Goal: Check status

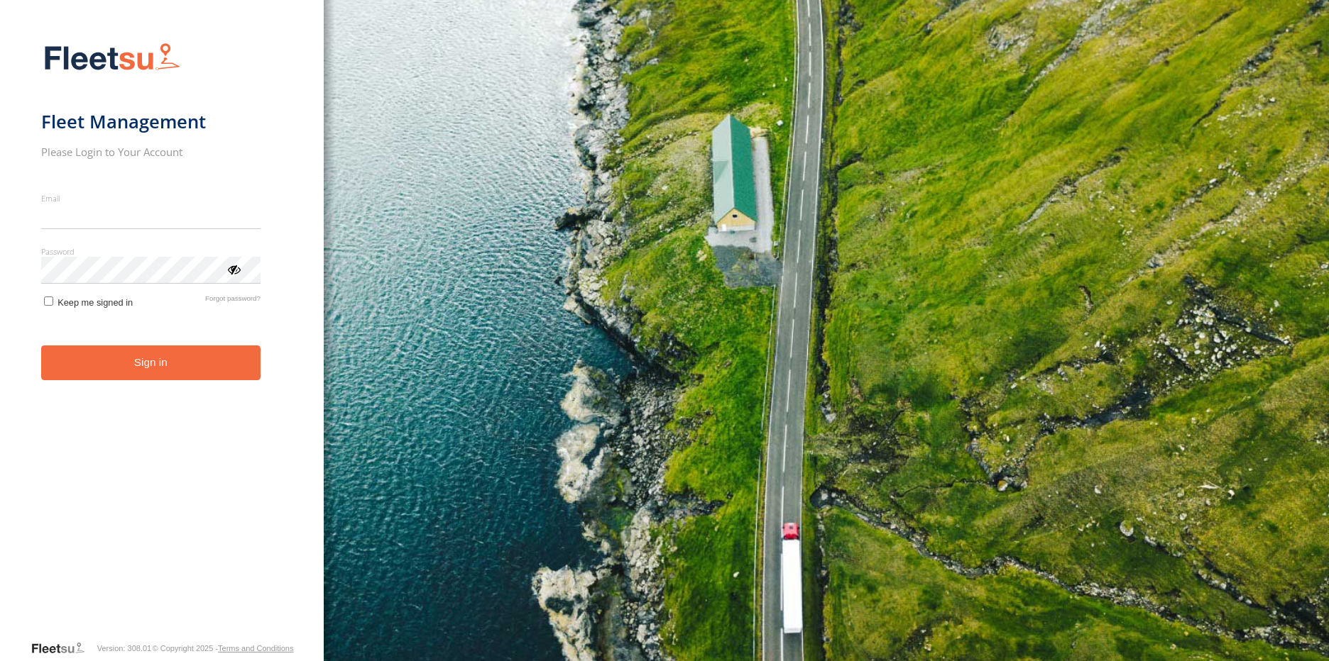
type input "**********"
click at [119, 370] on button "Sign in" at bounding box center [150, 363] width 219 height 35
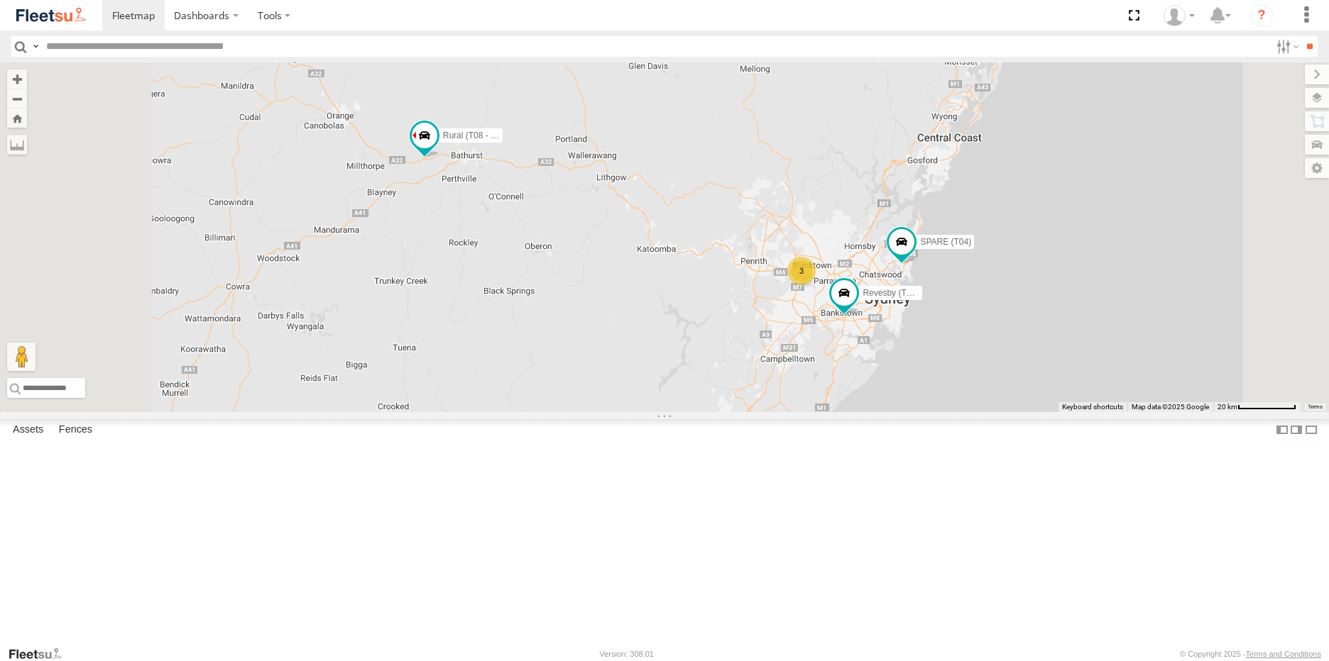
click at [0, 0] on span at bounding box center [0, 0] width 0 height 0
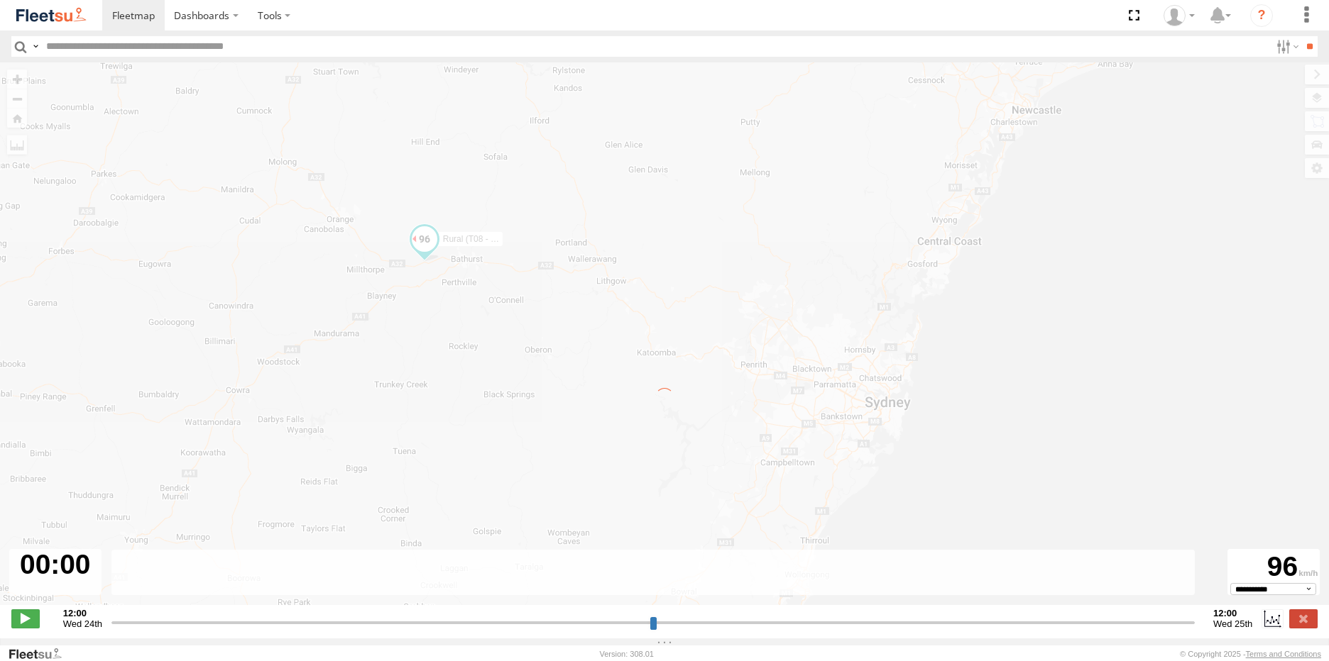
type input "**********"
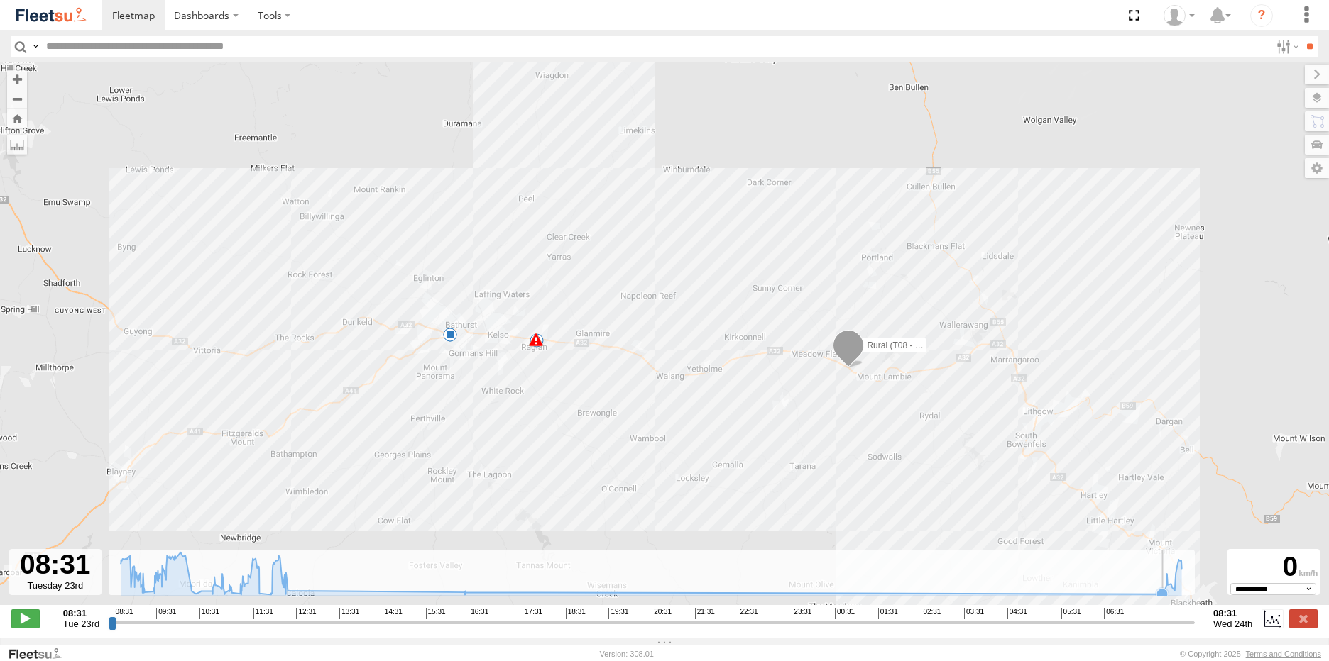
click at [1160, 600] on icon at bounding box center [1161, 594] width 11 height 11
click at [1171, 595] on icon at bounding box center [651, 573] width 1075 height 43
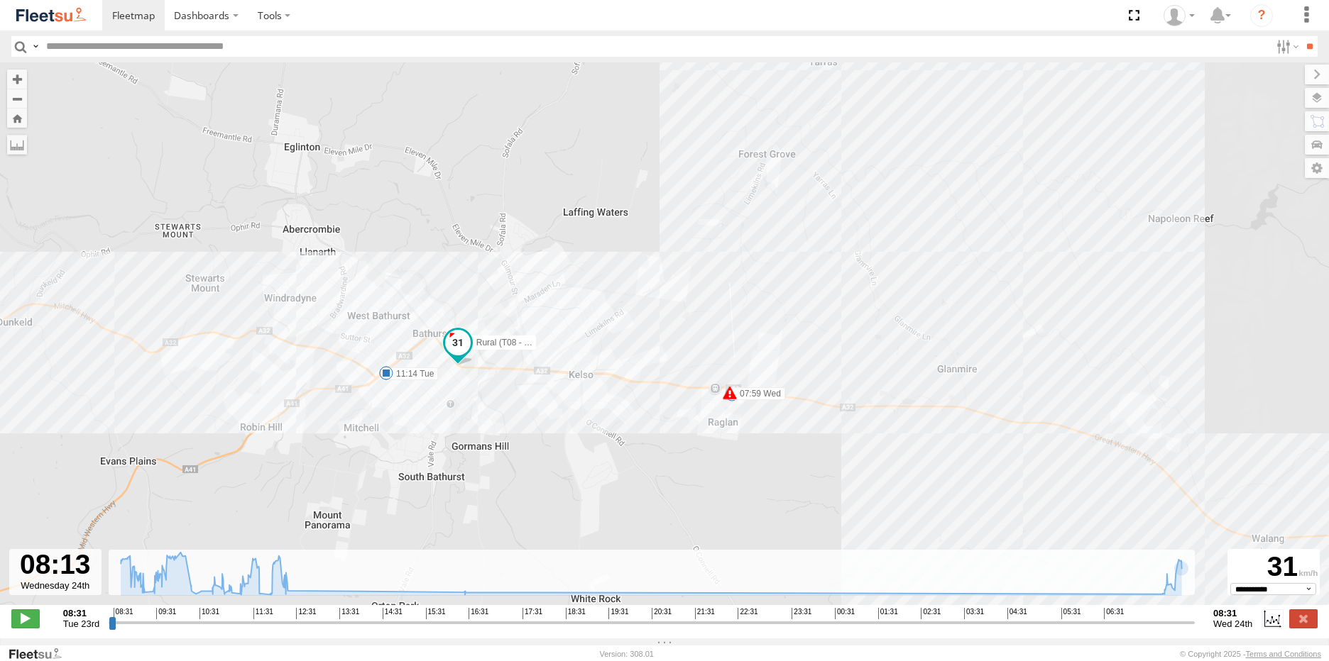
drag, startPoint x: 358, startPoint y: 330, endPoint x: 567, endPoint y: 530, distance: 289.1
click at [567, 530] on div "Rural (T08 - [PERSON_NAME]) 07:59 Wed 07:59 Wed 11:07 Tue 11:14 Tue 10" at bounding box center [664, 341] width 1329 height 558
click at [262, 594] on icon at bounding box center [651, 573] width 1075 height 43
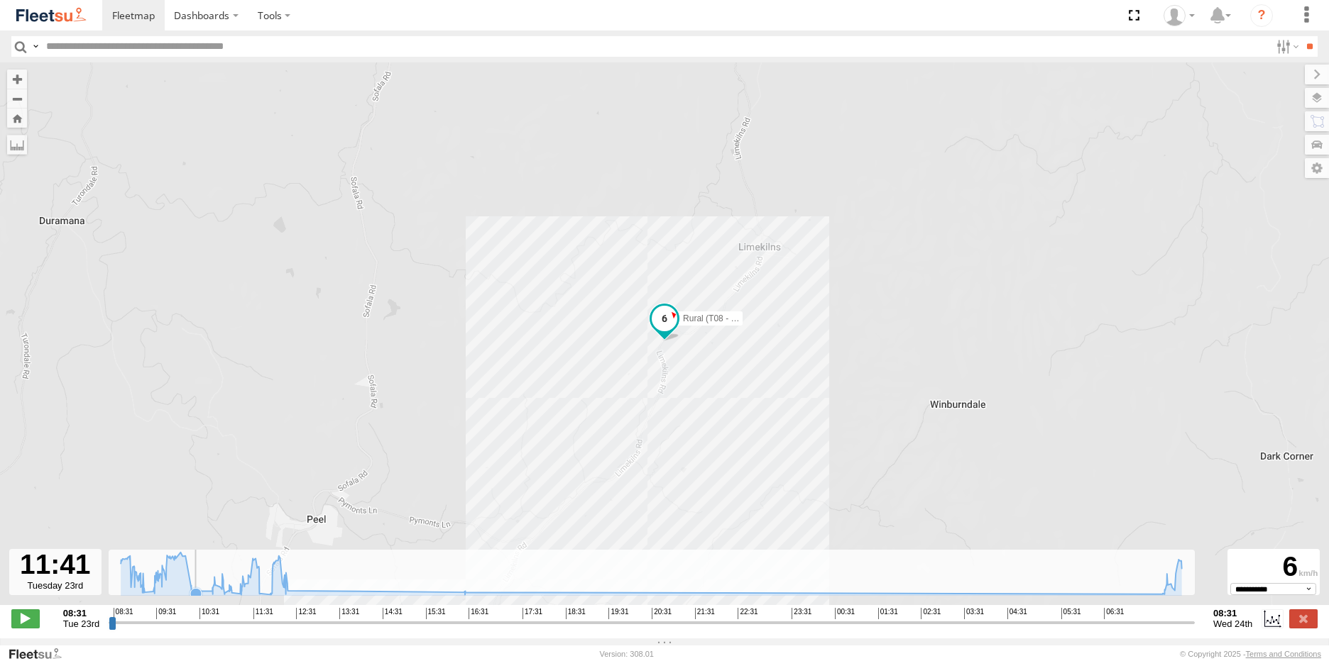
click at [197, 600] on icon at bounding box center [195, 593] width 11 height 11
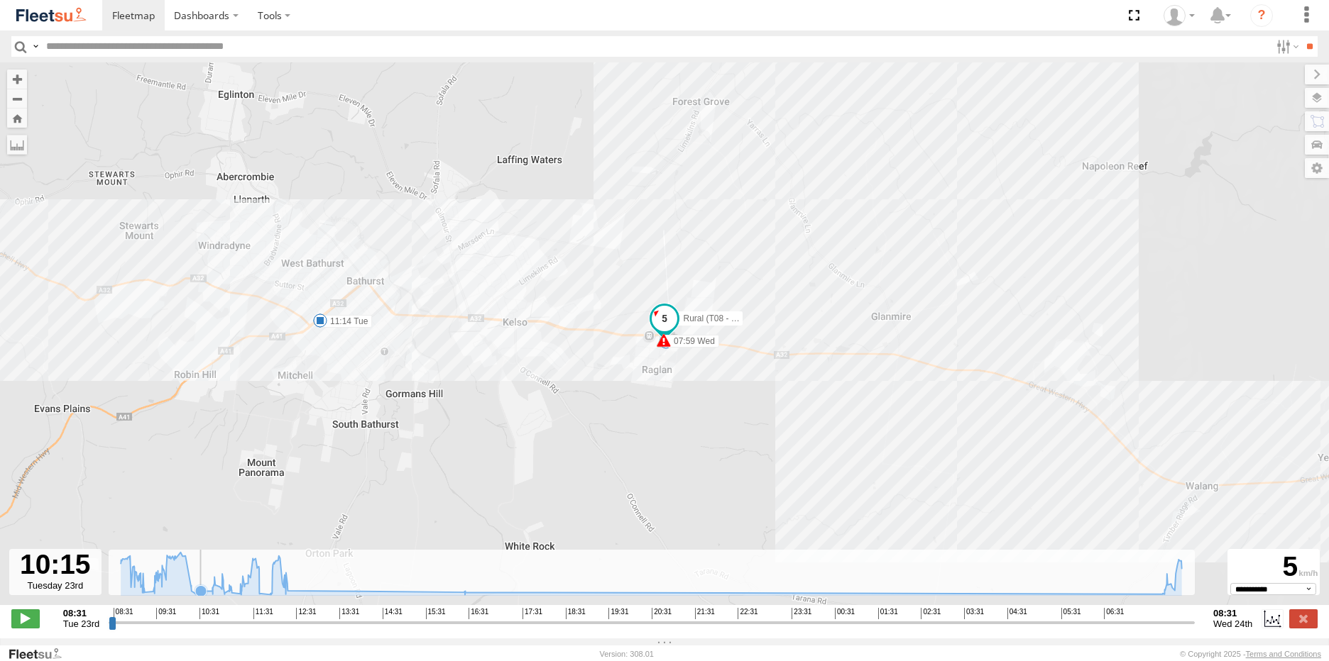
click at [204, 597] on icon at bounding box center [200, 591] width 11 height 11
click at [207, 597] on icon at bounding box center [210, 591] width 11 height 11
click at [146, 598] on icon at bounding box center [143, 592] width 11 height 11
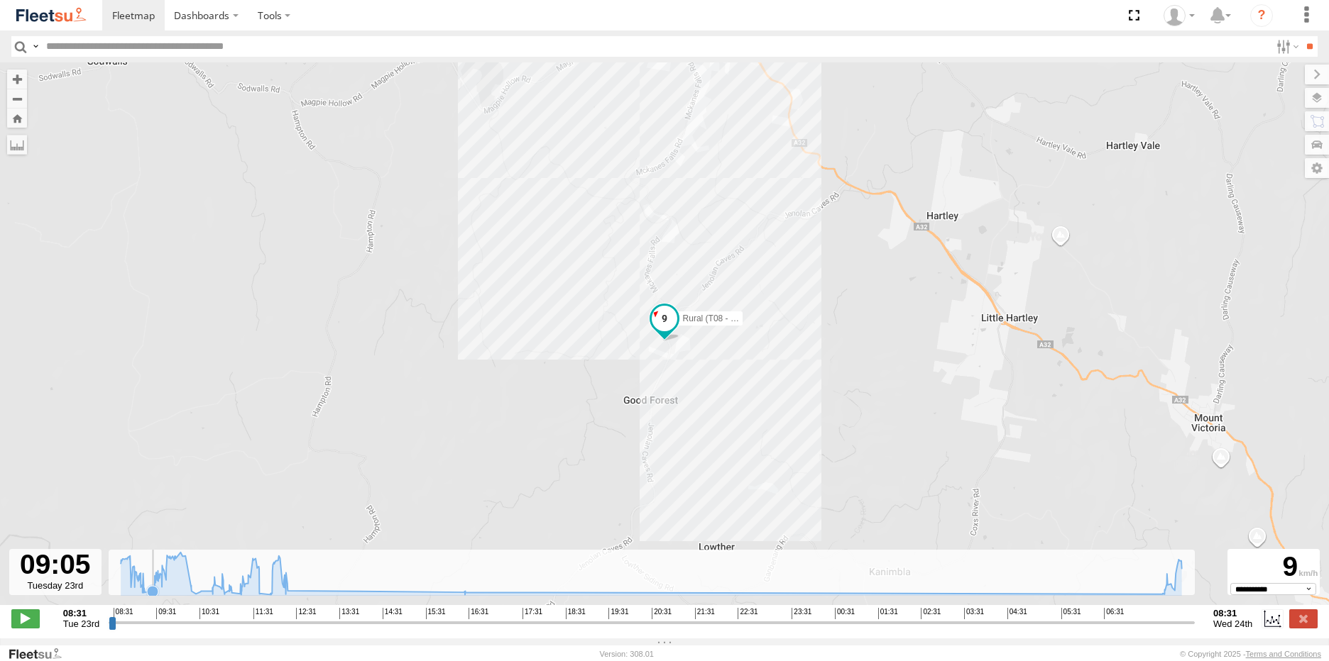
click at [153, 598] on icon at bounding box center [152, 591] width 11 height 11
click at [272, 605] on div "Rural (T08 - [PERSON_NAME]) 07:59 Wed 07:59 Wed 11:07 Tue 11:14 Tue 10" at bounding box center [664, 341] width 1329 height 558
click at [291, 597] on icon at bounding box center [287, 591] width 11 height 11
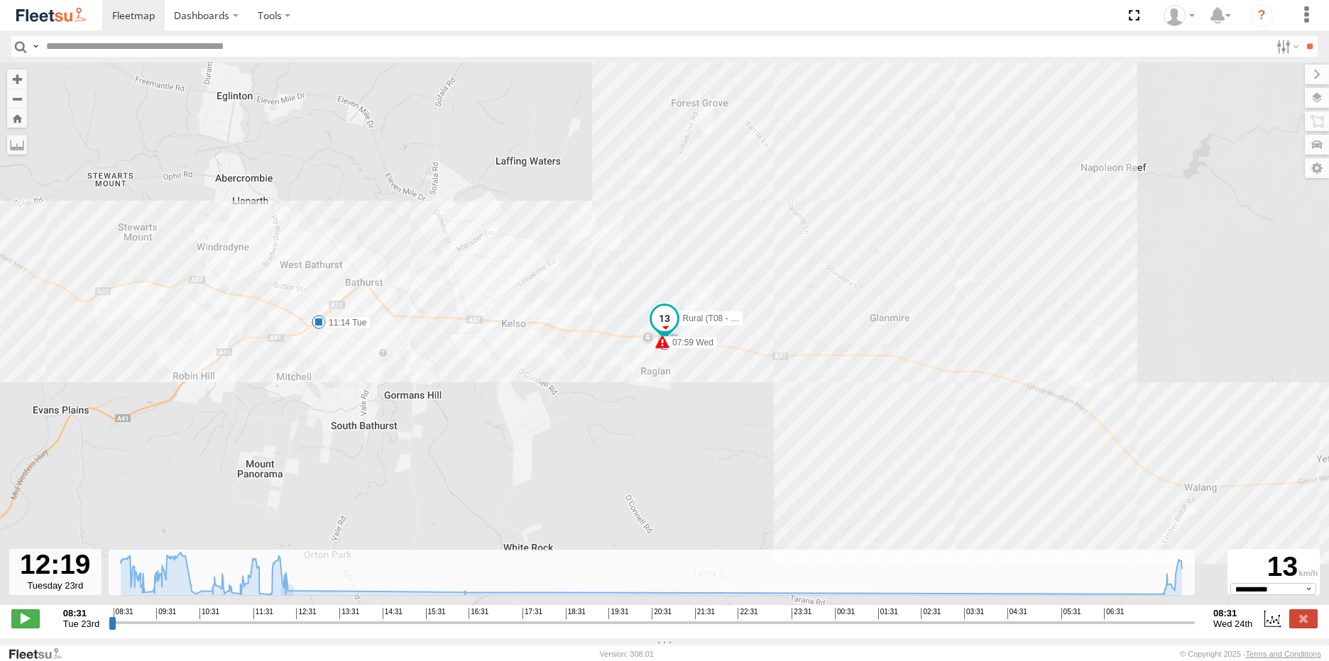
click at [317, 326] on span at bounding box center [319, 322] width 14 height 14
